Goal: Transaction & Acquisition: Book appointment/travel/reservation

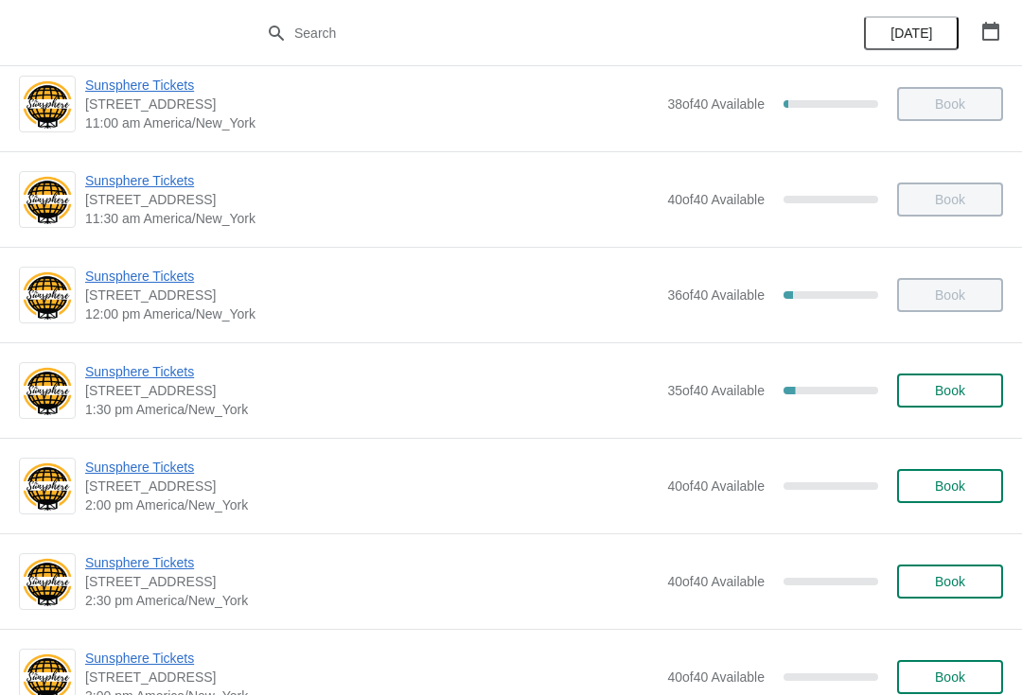
scroll to position [333, 0]
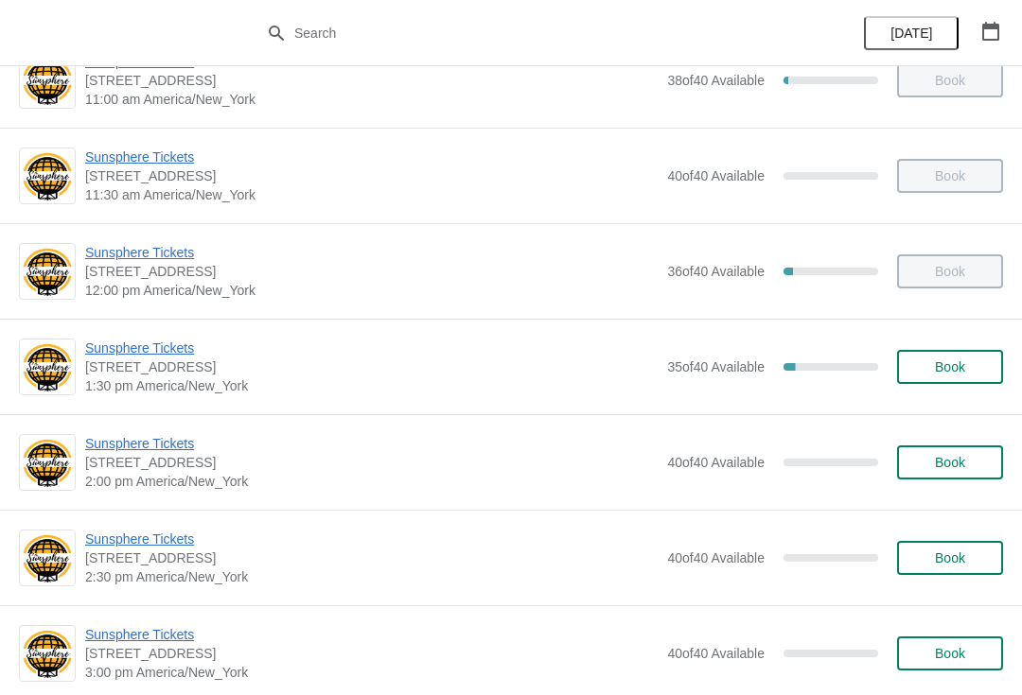
click at [172, 367] on span "[STREET_ADDRESS]" at bounding box center [371, 367] width 572 height 19
click at [159, 342] on span "Sunsphere Tickets" at bounding box center [371, 348] width 572 height 19
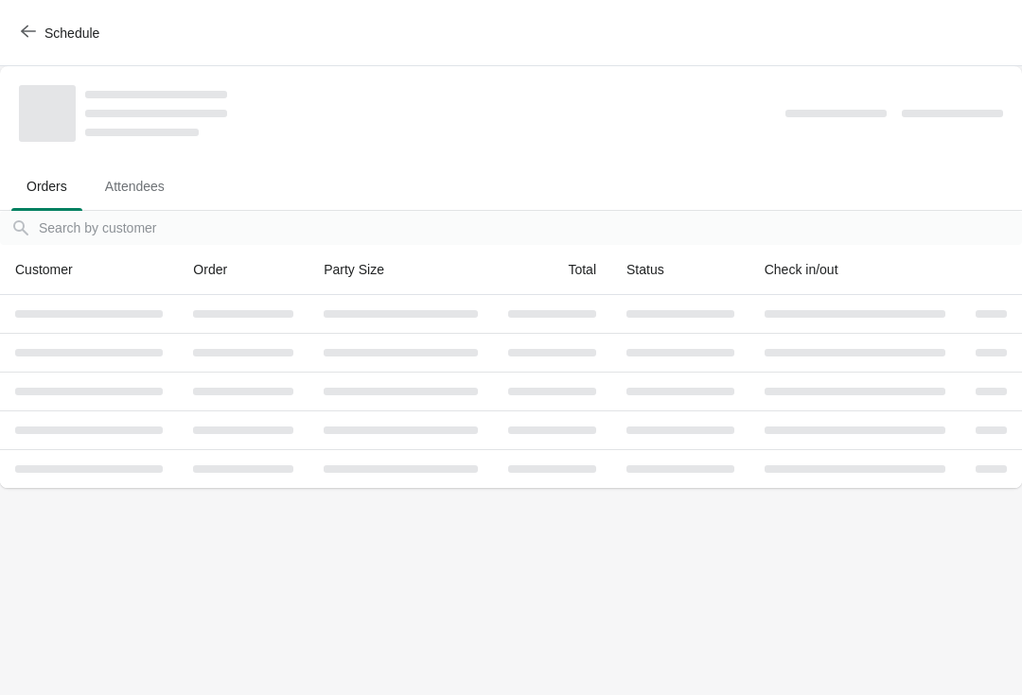
scroll to position [0, 0]
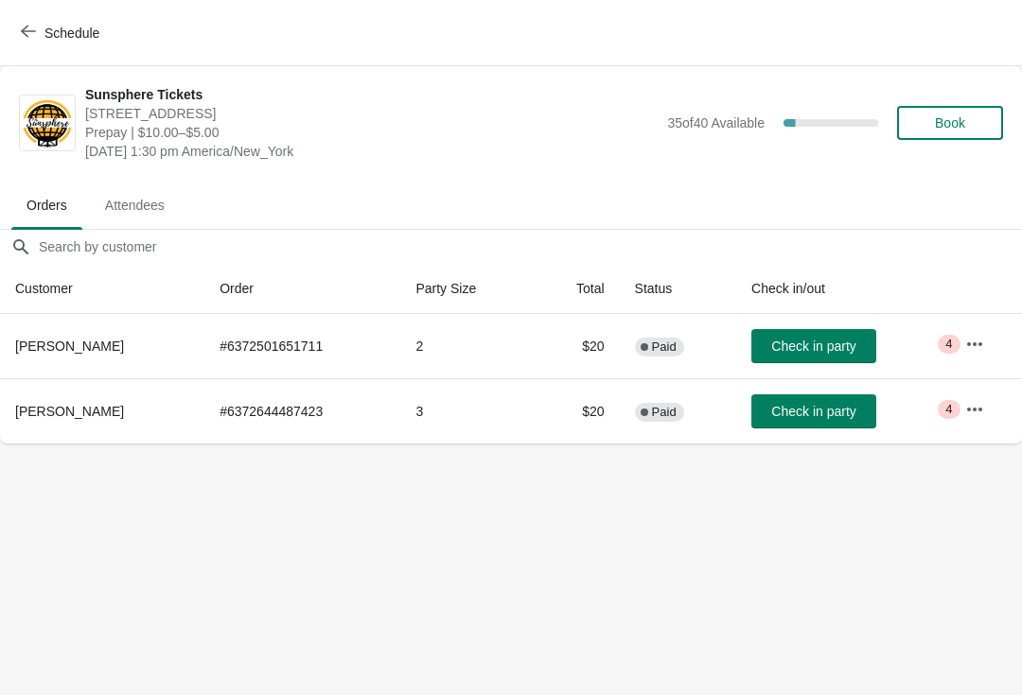
click at [806, 339] on span "Check in party" at bounding box center [813, 346] width 84 height 15
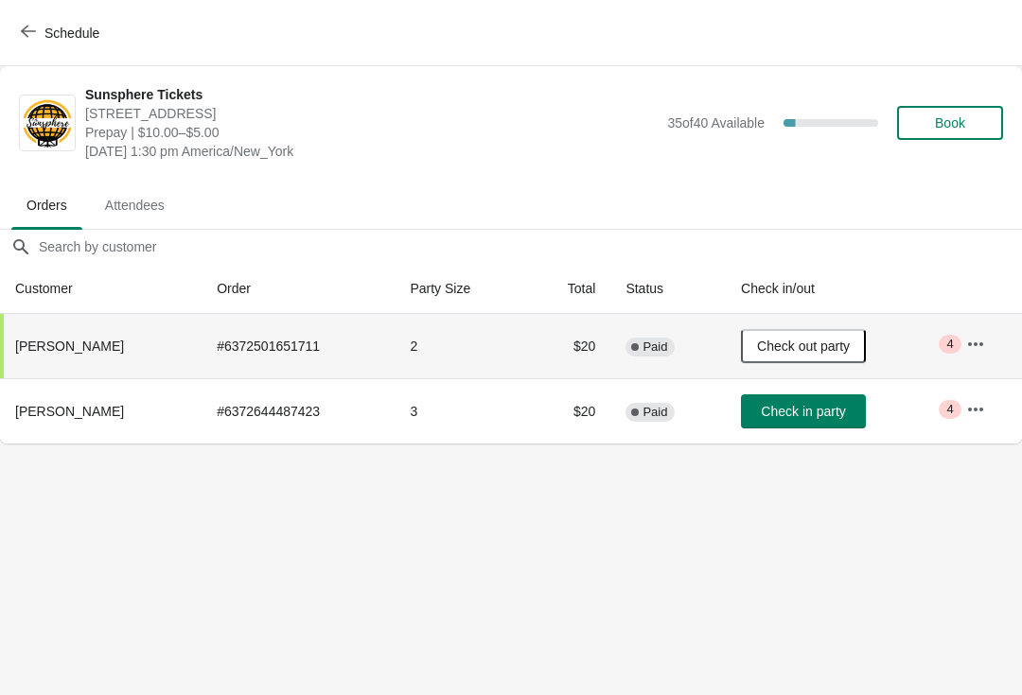
click at [946, 121] on span "Book" at bounding box center [950, 122] width 30 height 15
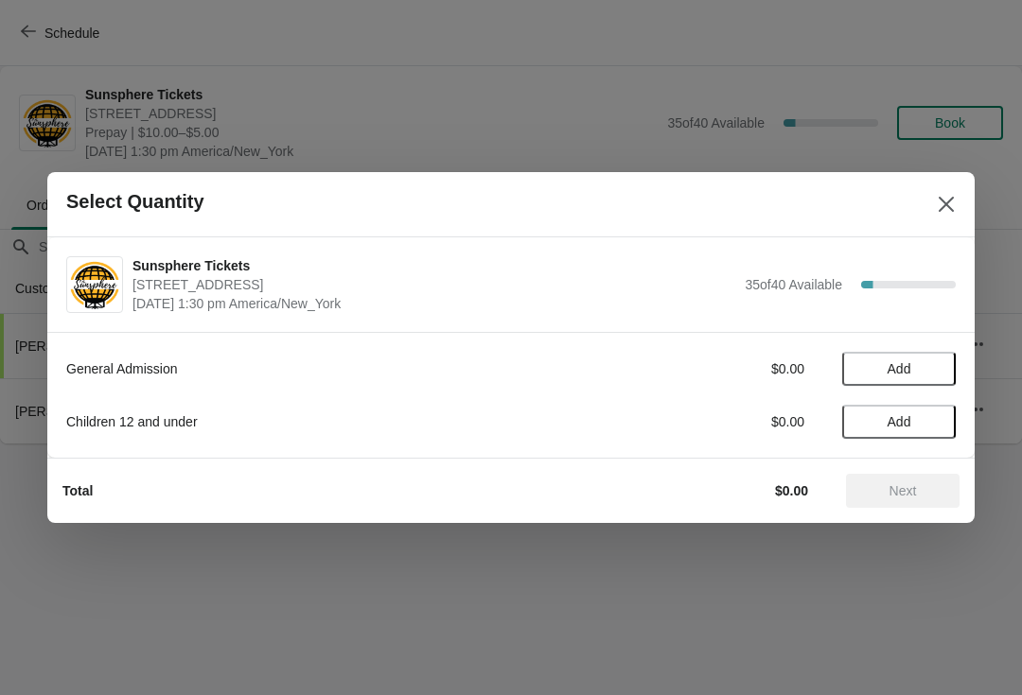
click at [919, 368] on span "Add" at bounding box center [898, 368] width 79 height 15
click at [898, 484] on span "Next" at bounding box center [902, 490] width 27 height 15
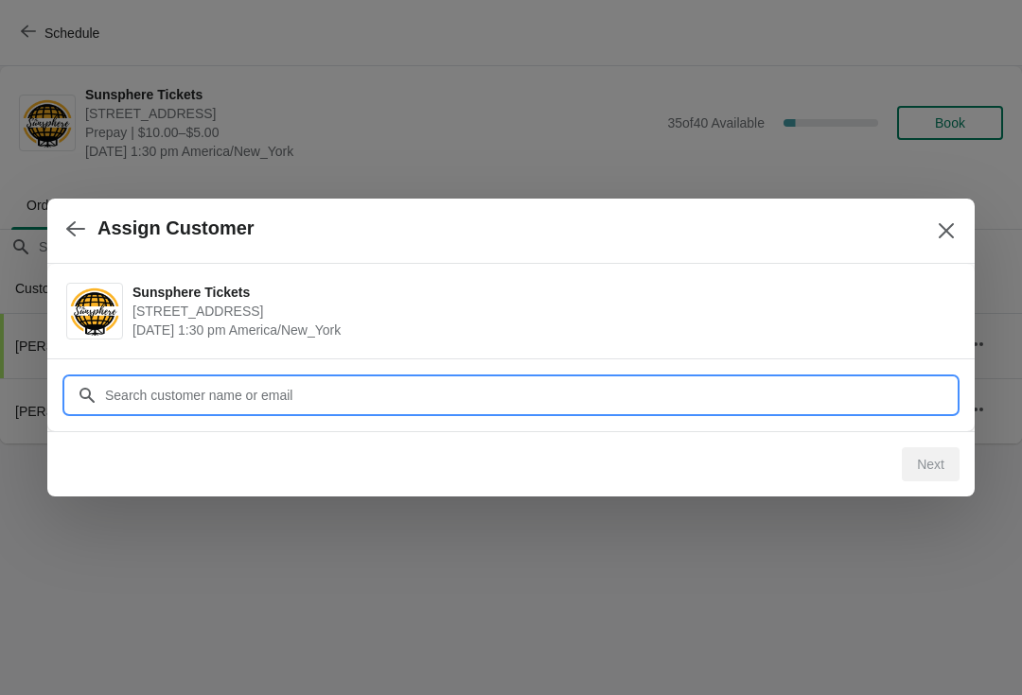
click at [796, 393] on input "Customer" at bounding box center [529, 395] width 851 height 34
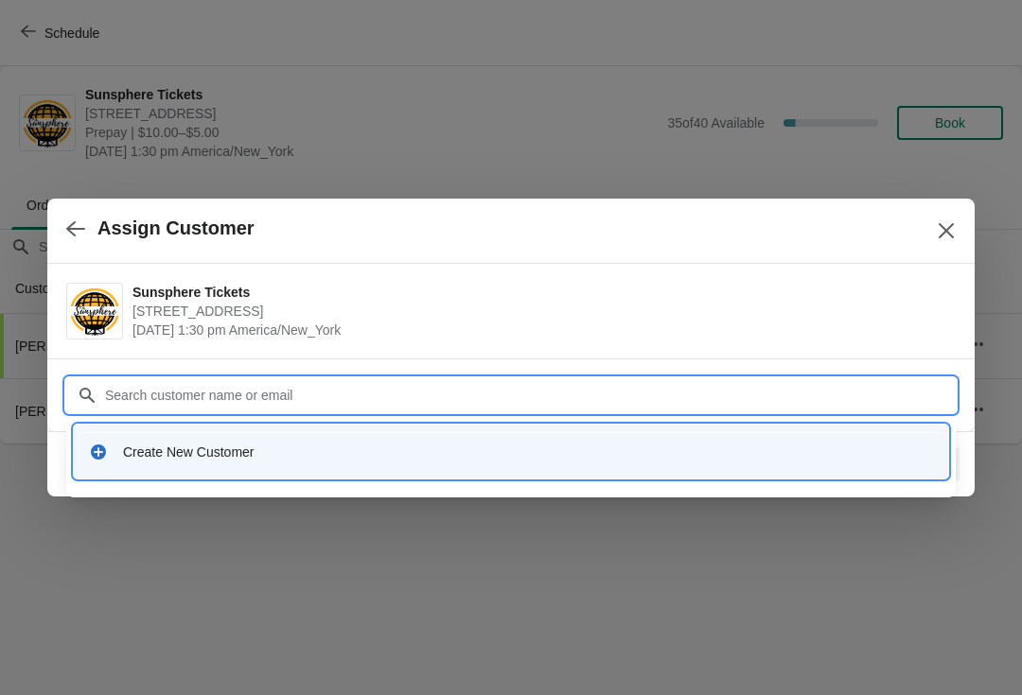
click at [451, 432] on div "Create New Customer" at bounding box center [510, 451] width 859 height 39
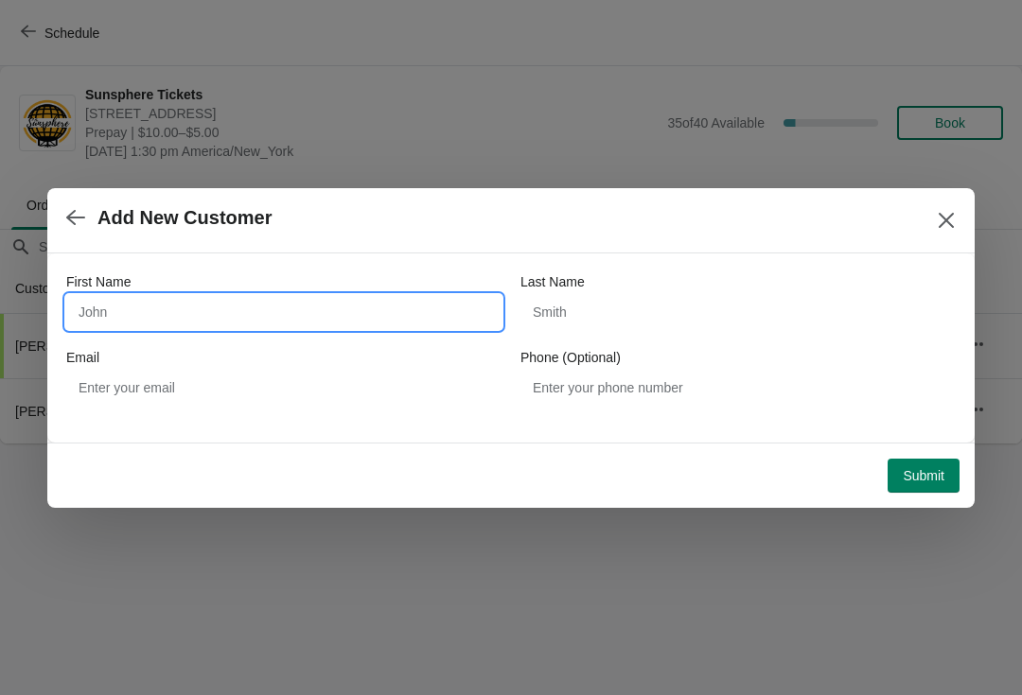
click at [303, 299] on input "First Name" at bounding box center [283, 312] width 435 height 34
type input "W"
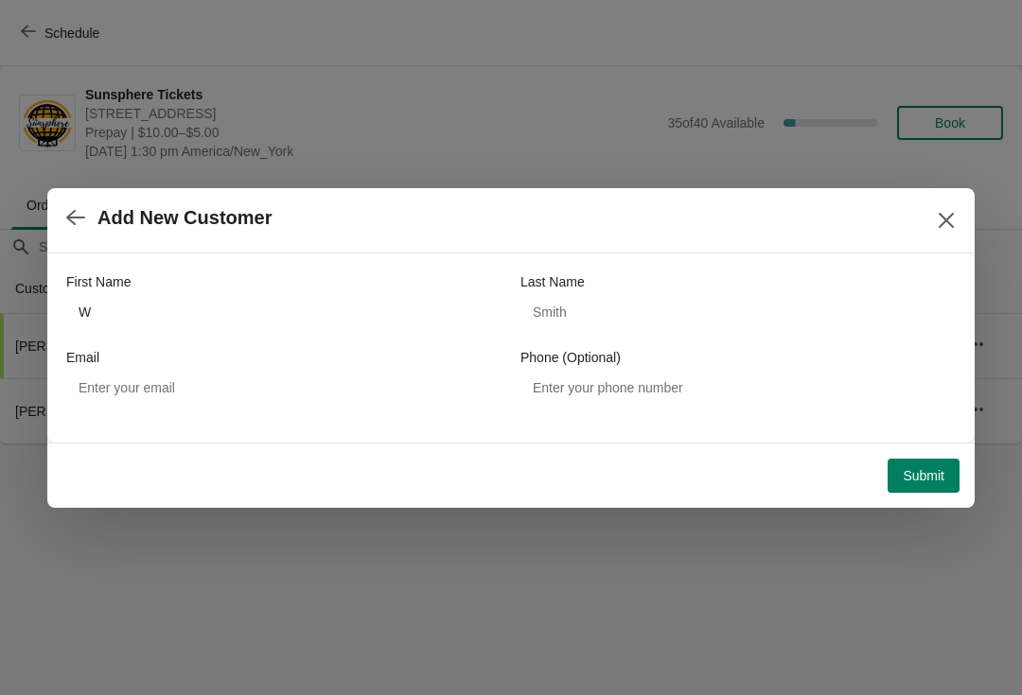
click at [930, 469] on span "Submit" at bounding box center [923, 475] width 42 height 15
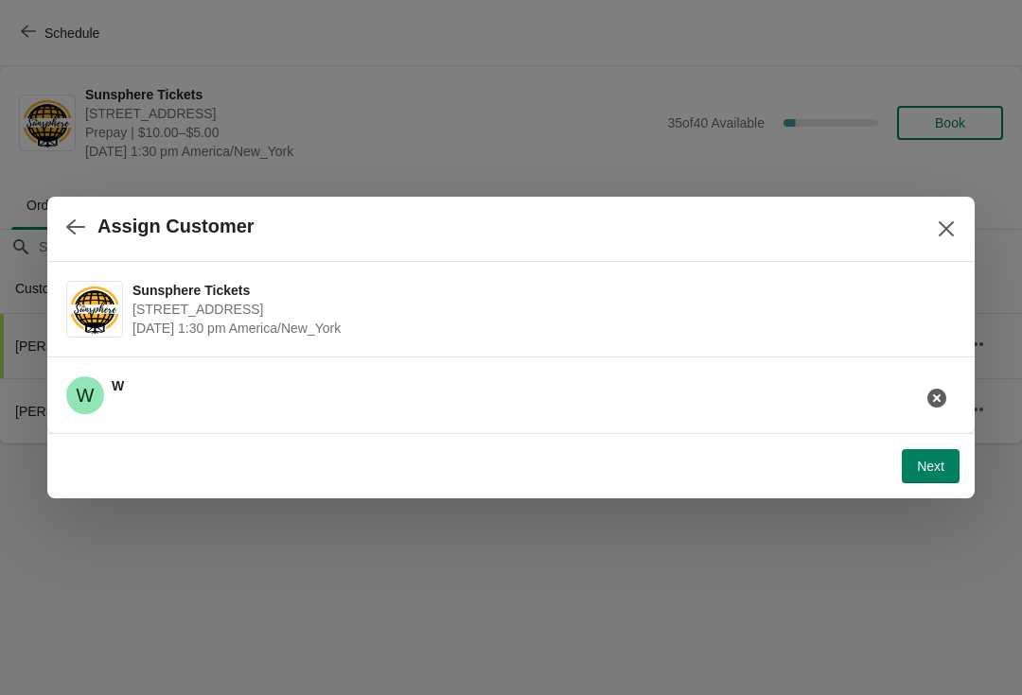
click at [935, 469] on span "Next" at bounding box center [930, 466] width 27 height 15
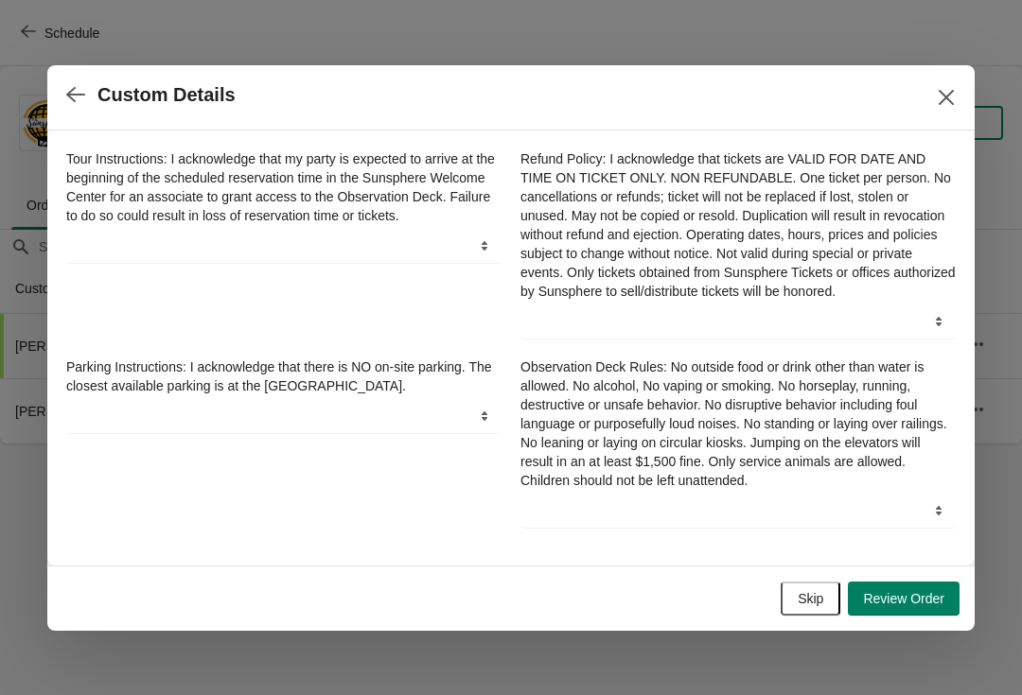
click at [810, 594] on button "Skip" at bounding box center [810, 599] width 60 height 34
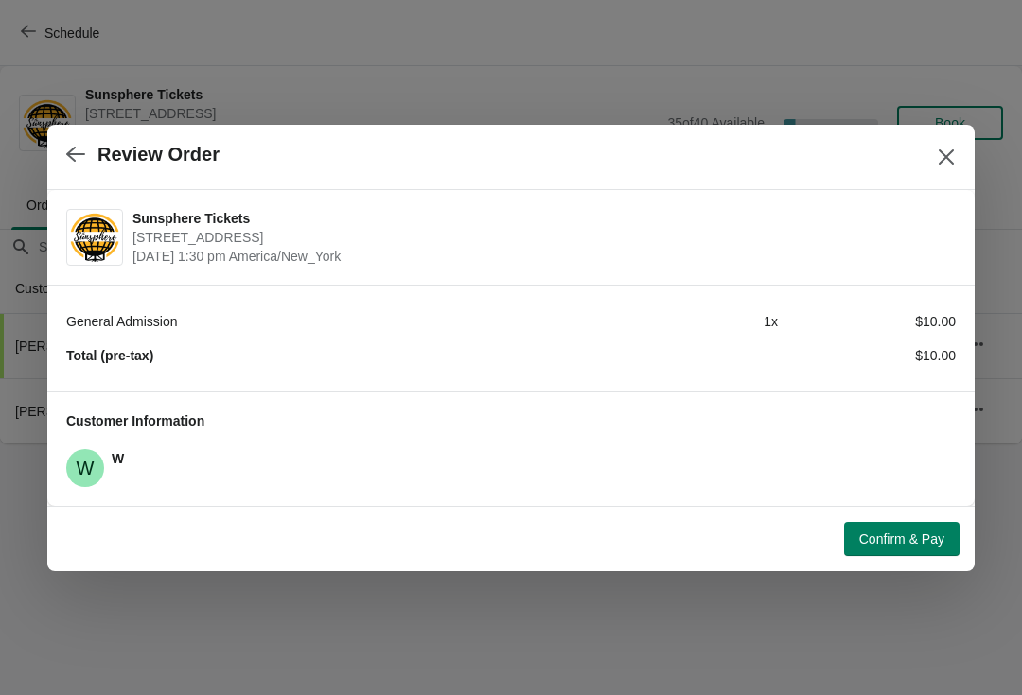
click at [917, 539] on span "Confirm & Pay" at bounding box center [901, 539] width 85 height 15
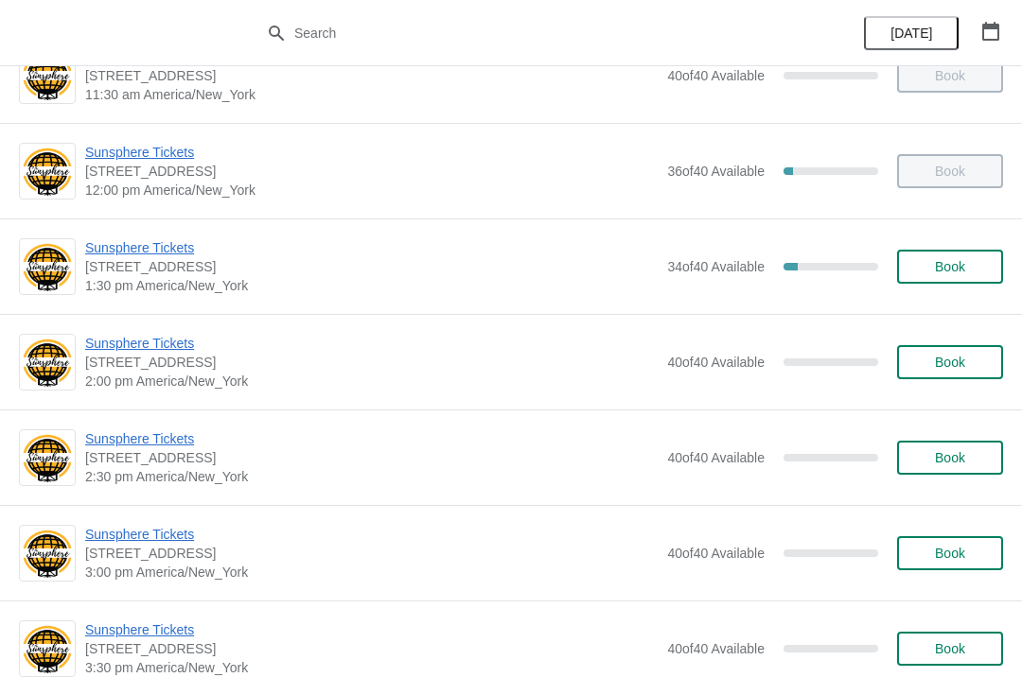
scroll to position [487, 0]
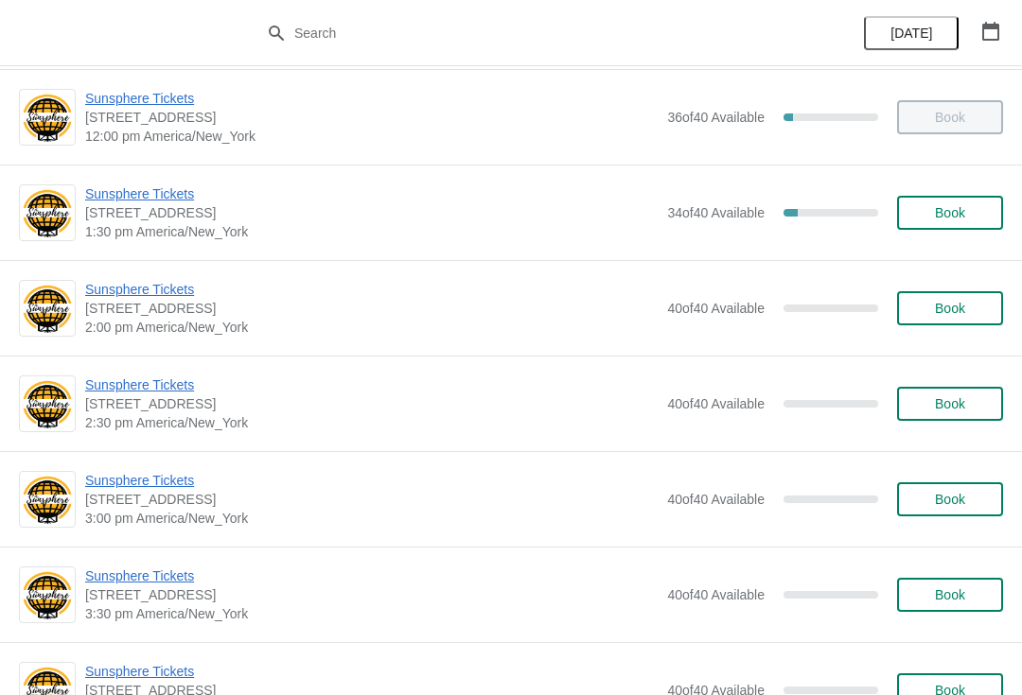
click at [963, 203] on button "Book" at bounding box center [950, 213] width 106 height 34
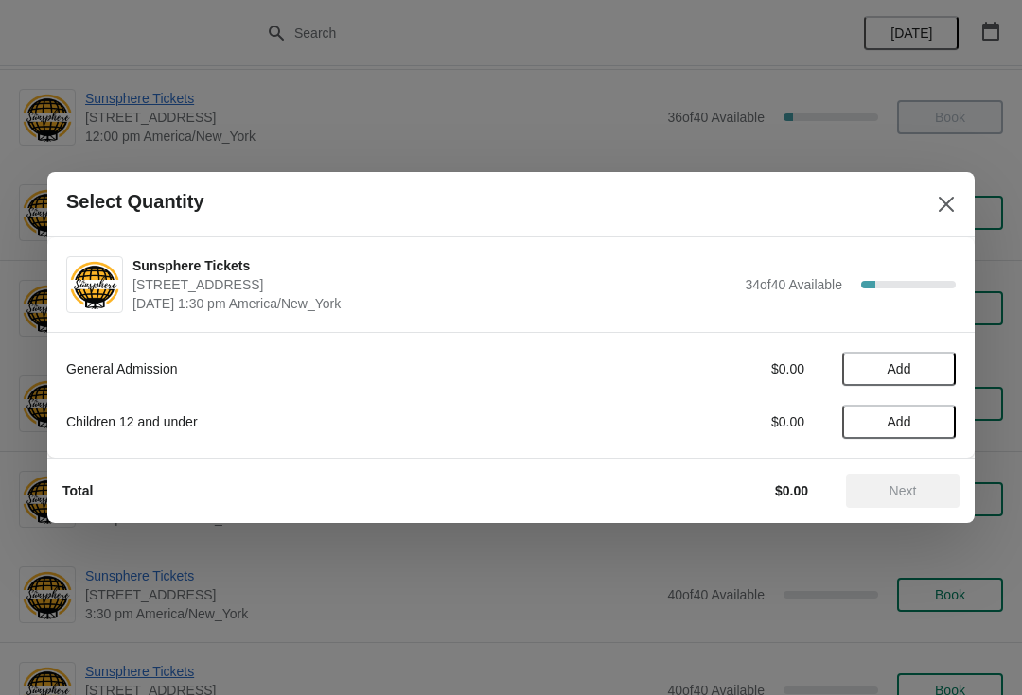
click at [937, 370] on span "Add" at bounding box center [898, 368] width 79 height 15
click at [929, 373] on icon at bounding box center [931, 369] width 20 height 20
click at [903, 491] on span "Next" at bounding box center [902, 490] width 27 height 15
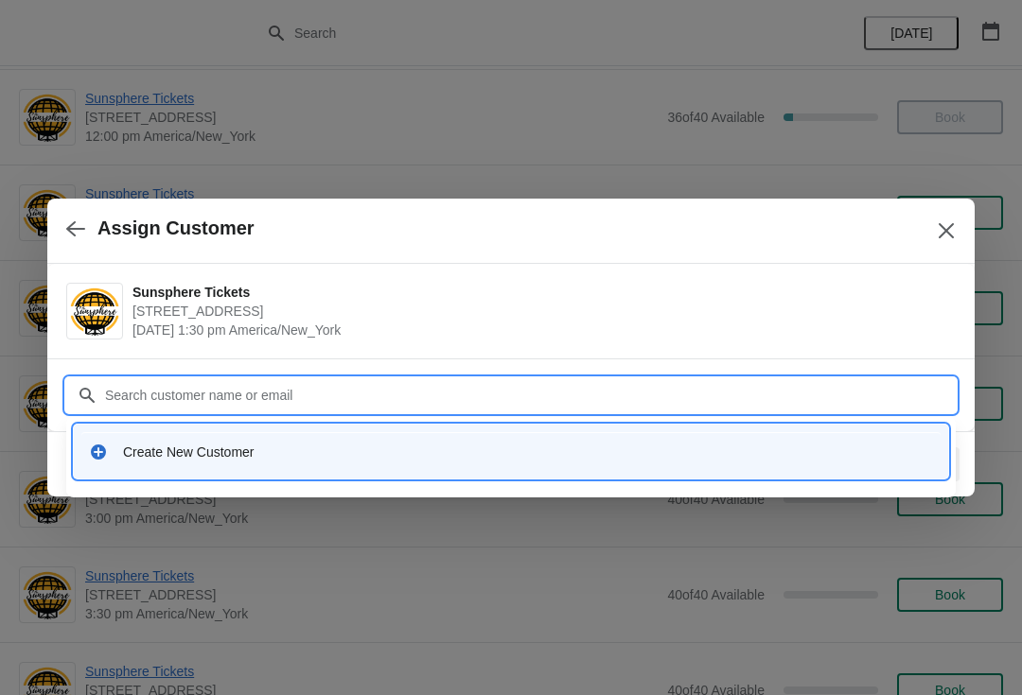
click at [514, 451] on div "Create New Customer" at bounding box center [528, 452] width 810 height 19
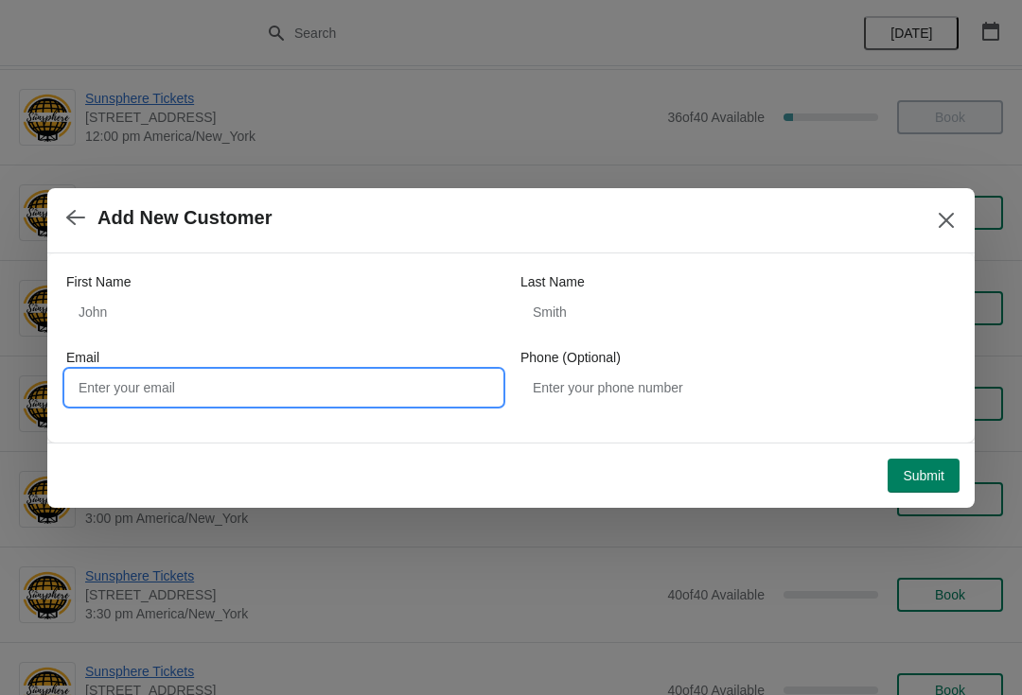
click at [279, 371] on input "Email" at bounding box center [283, 388] width 435 height 34
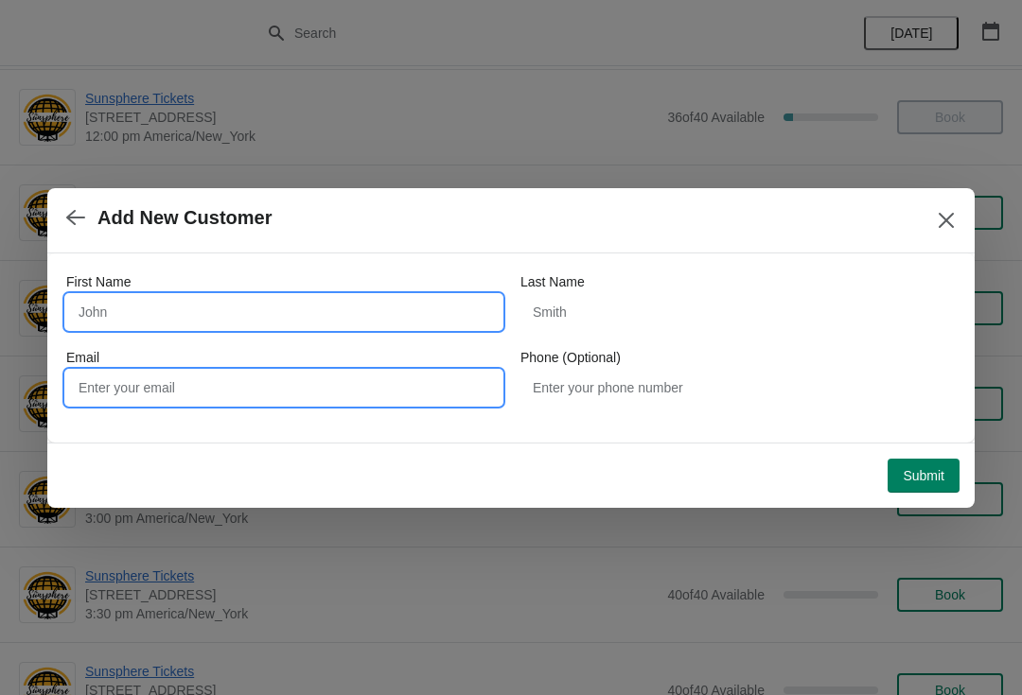
click at [287, 324] on input "First Name" at bounding box center [283, 312] width 435 height 34
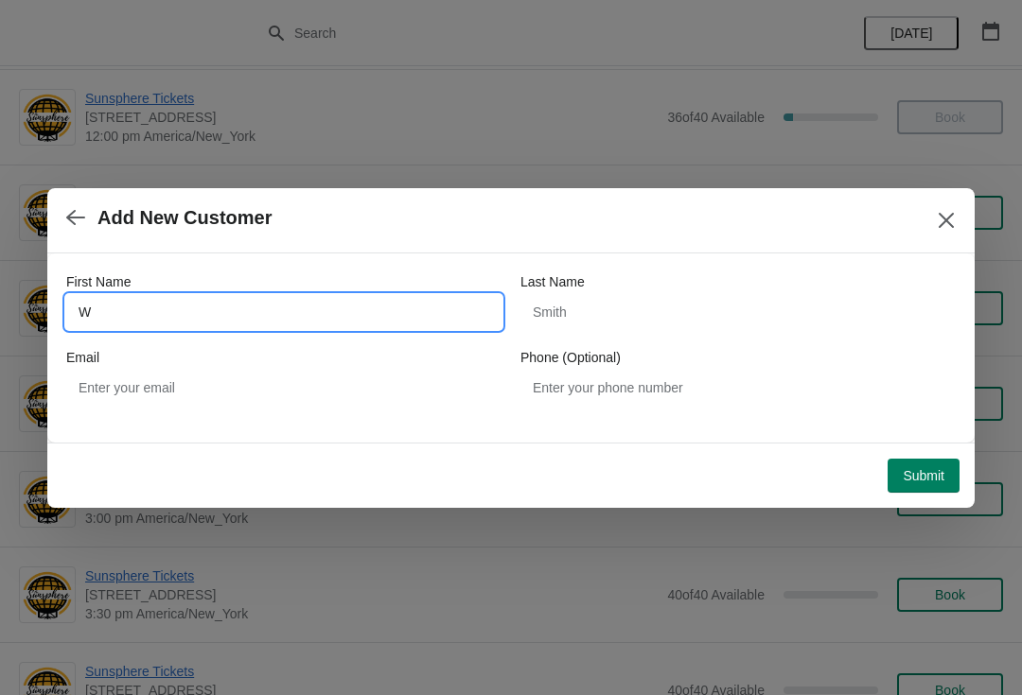
type input "W"
click at [941, 474] on span "Submit" at bounding box center [923, 475] width 42 height 15
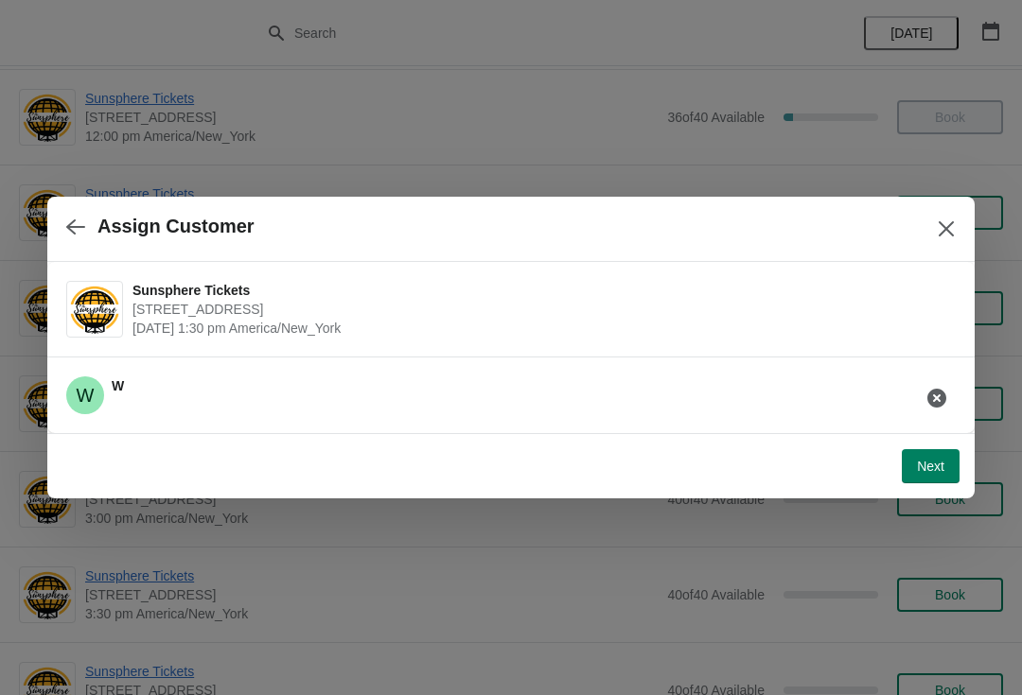
click at [945, 451] on button "Next" at bounding box center [931, 466] width 58 height 34
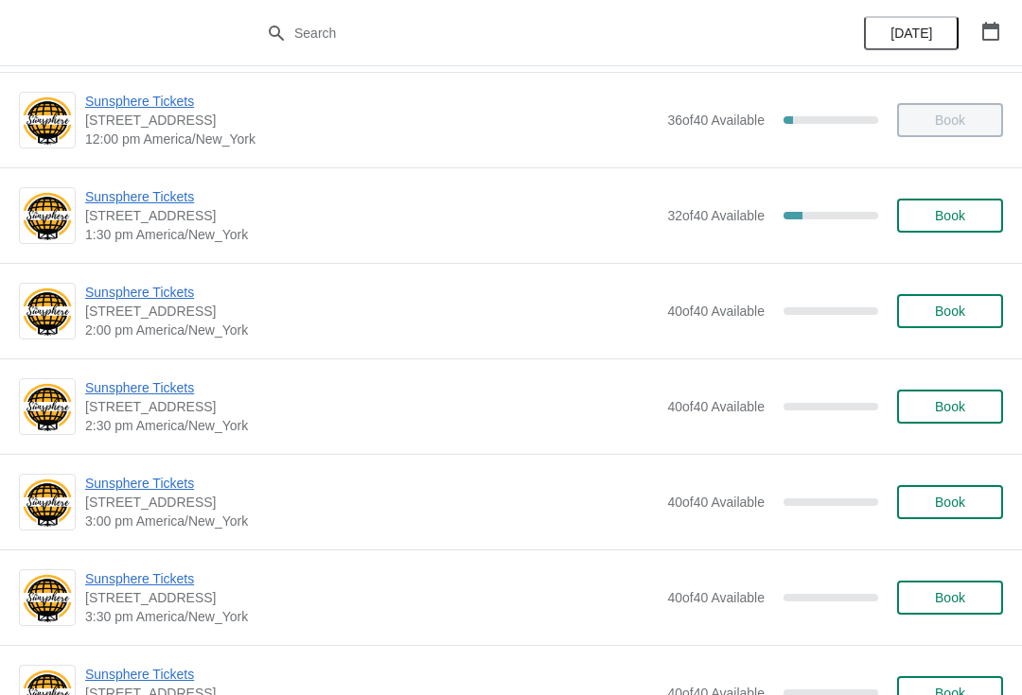
scroll to position [481, 0]
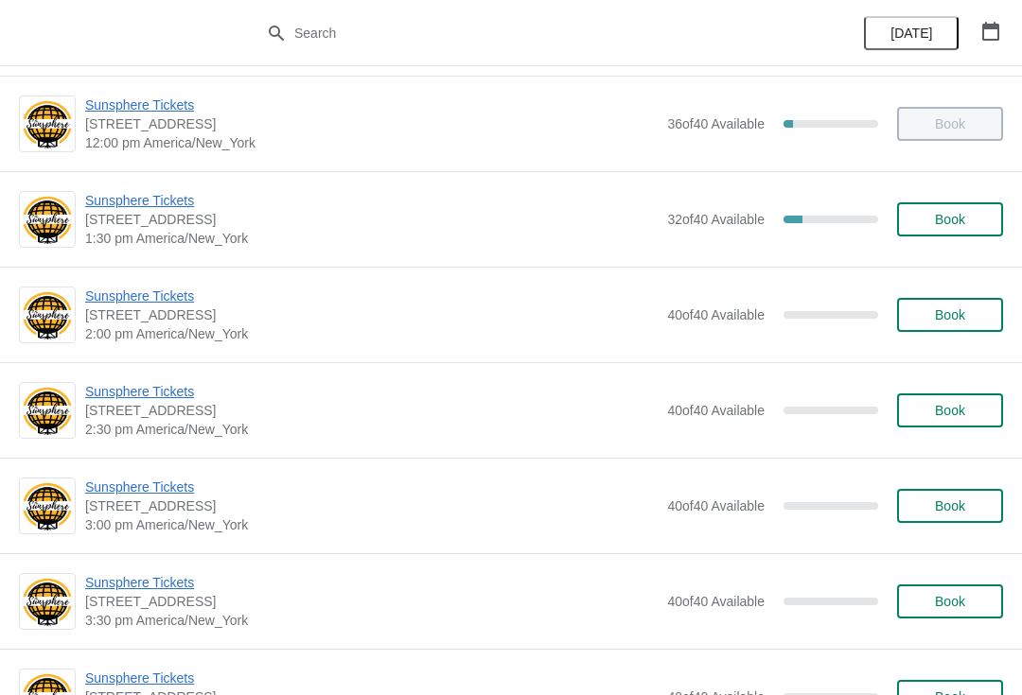
click at [168, 196] on span "Sunsphere Tickets" at bounding box center [371, 200] width 572 height 19
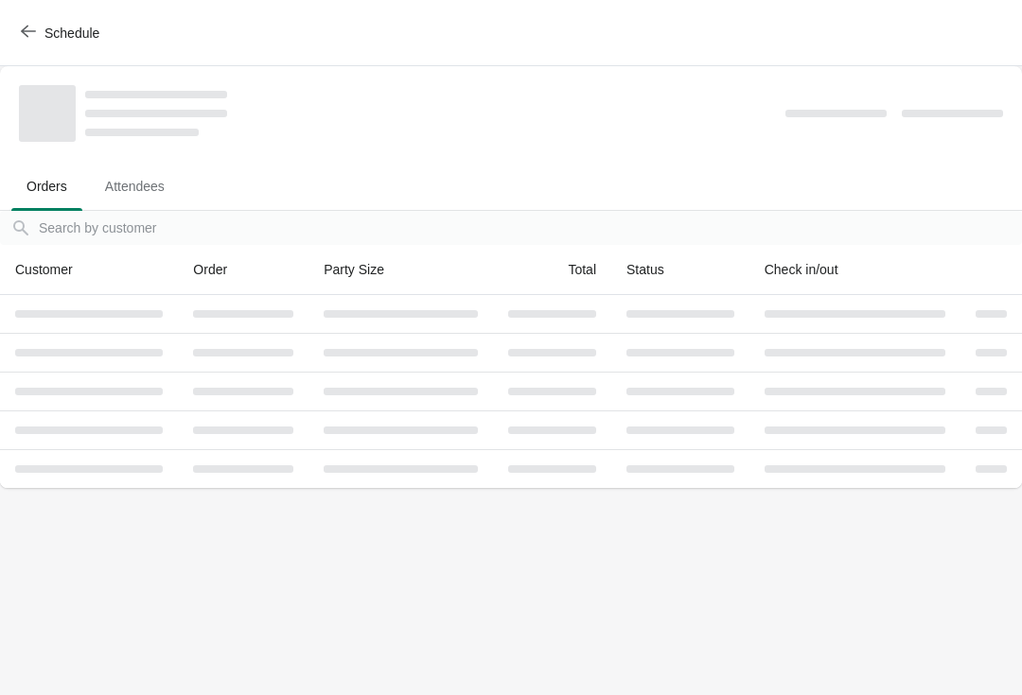
scroll to position [0, 0]
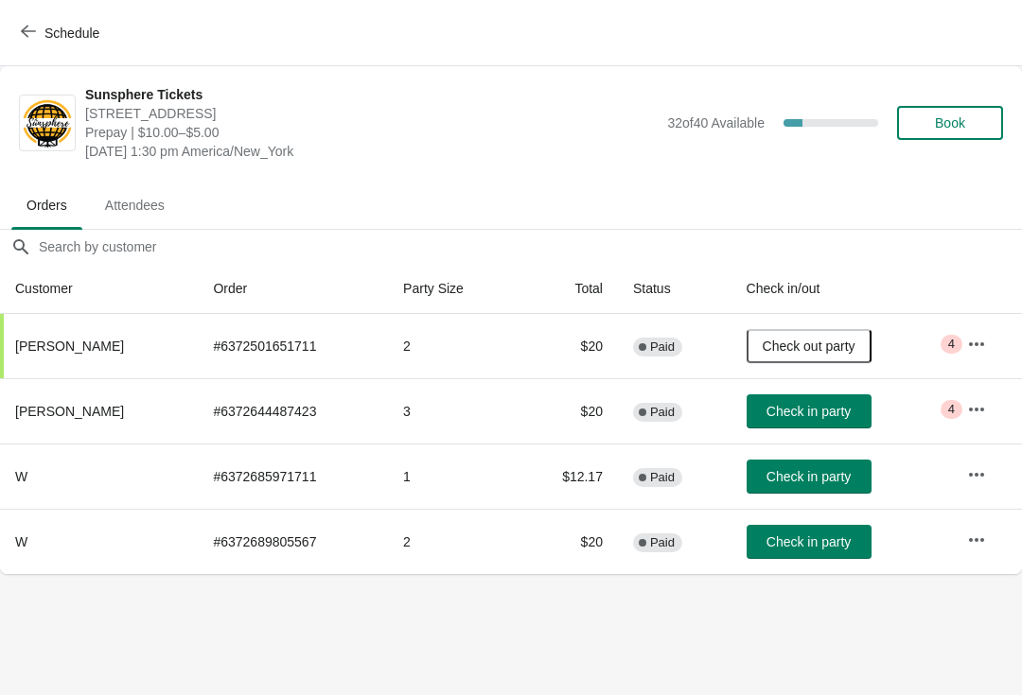
click at [972, 138] on button "Book" at bounding box center [950, 123] width 106 height 34
